Goal: Find specific page/section: Find specific page/section

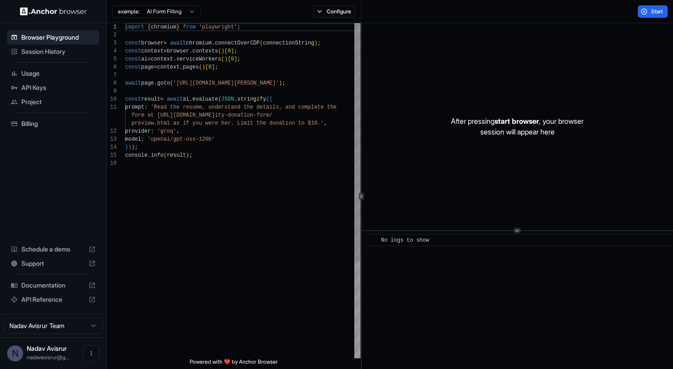
scroll to position [80, 0]
click at [59, 75] on span "Usage" at bounding box center [58, 73] width 74 height 9
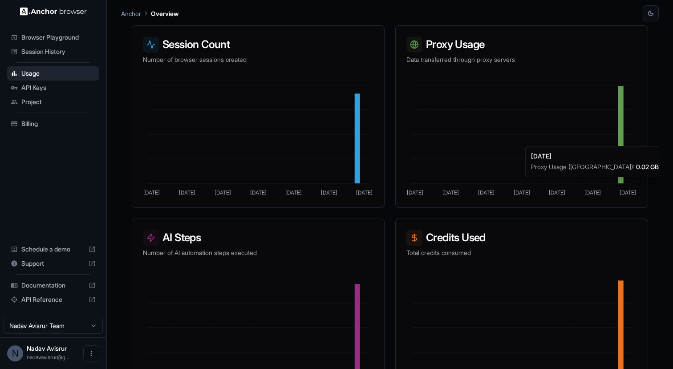
scroll to position [181, 0]
